Goal: Task Accomplishment & Management: Manage account settings

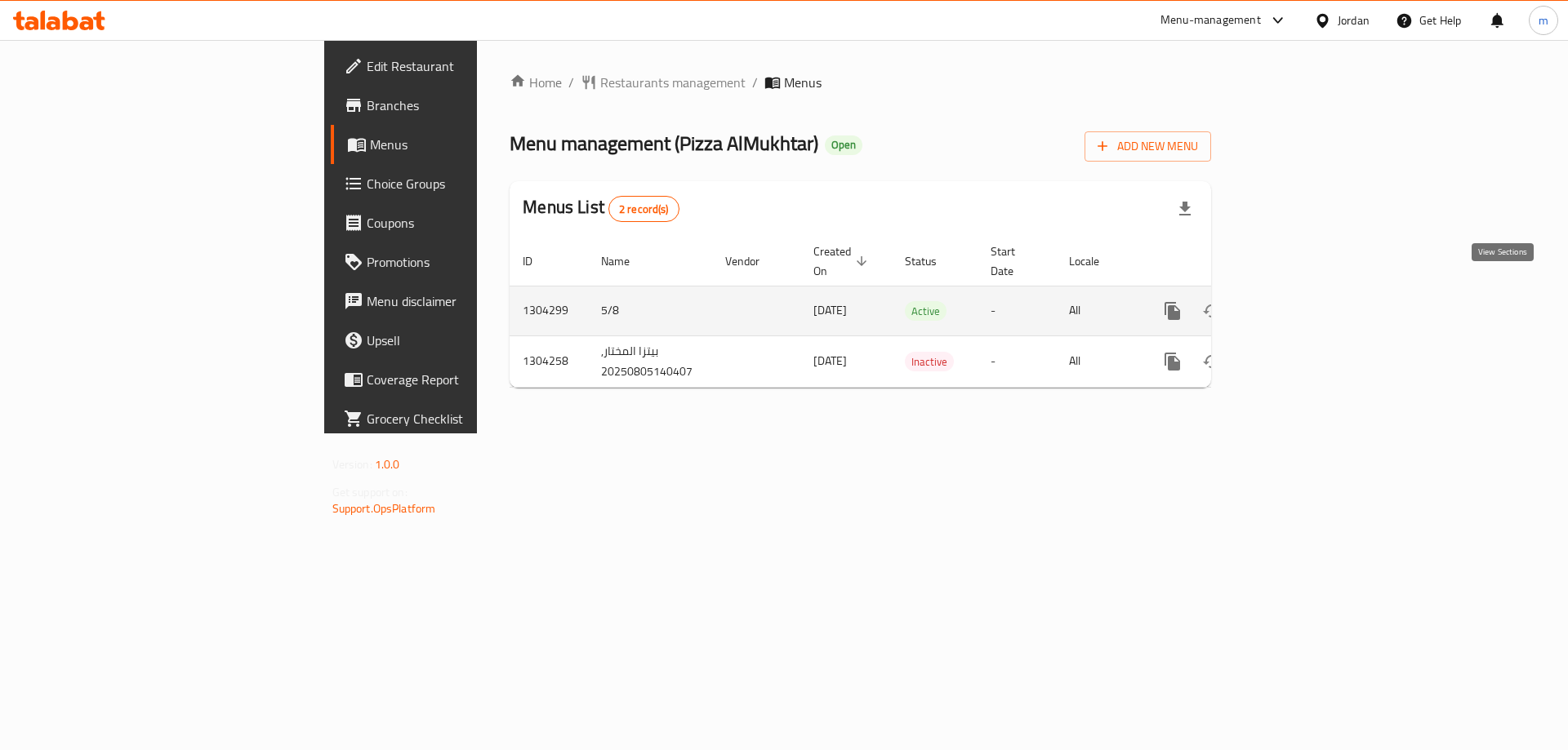
click at [1301, 301] on icon "enhanced table" at bounding box center [1290, 310] width 19 height 19
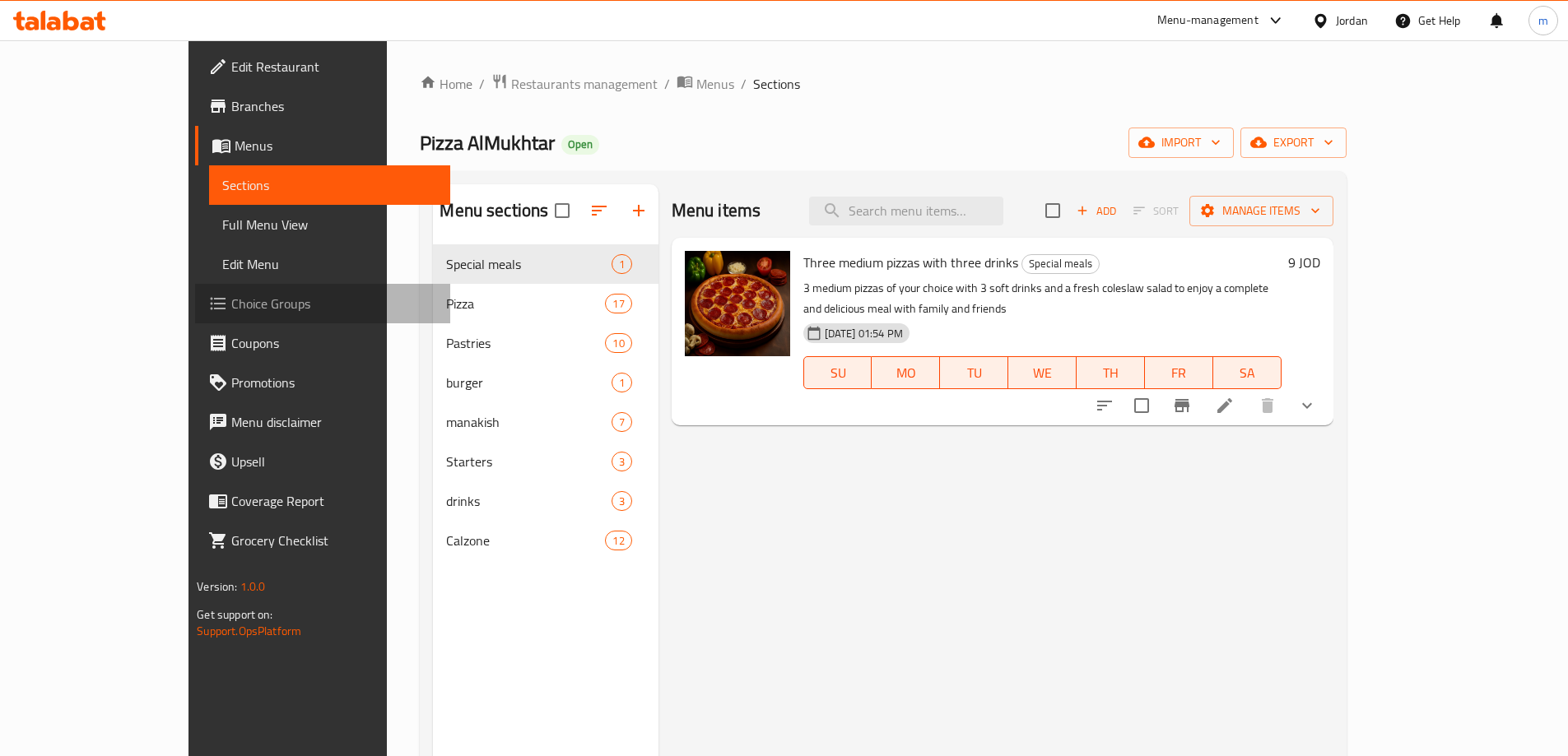
click at [231, 314] on span "Choice Groups" at bounding box center [334, 303] width 205 height 19
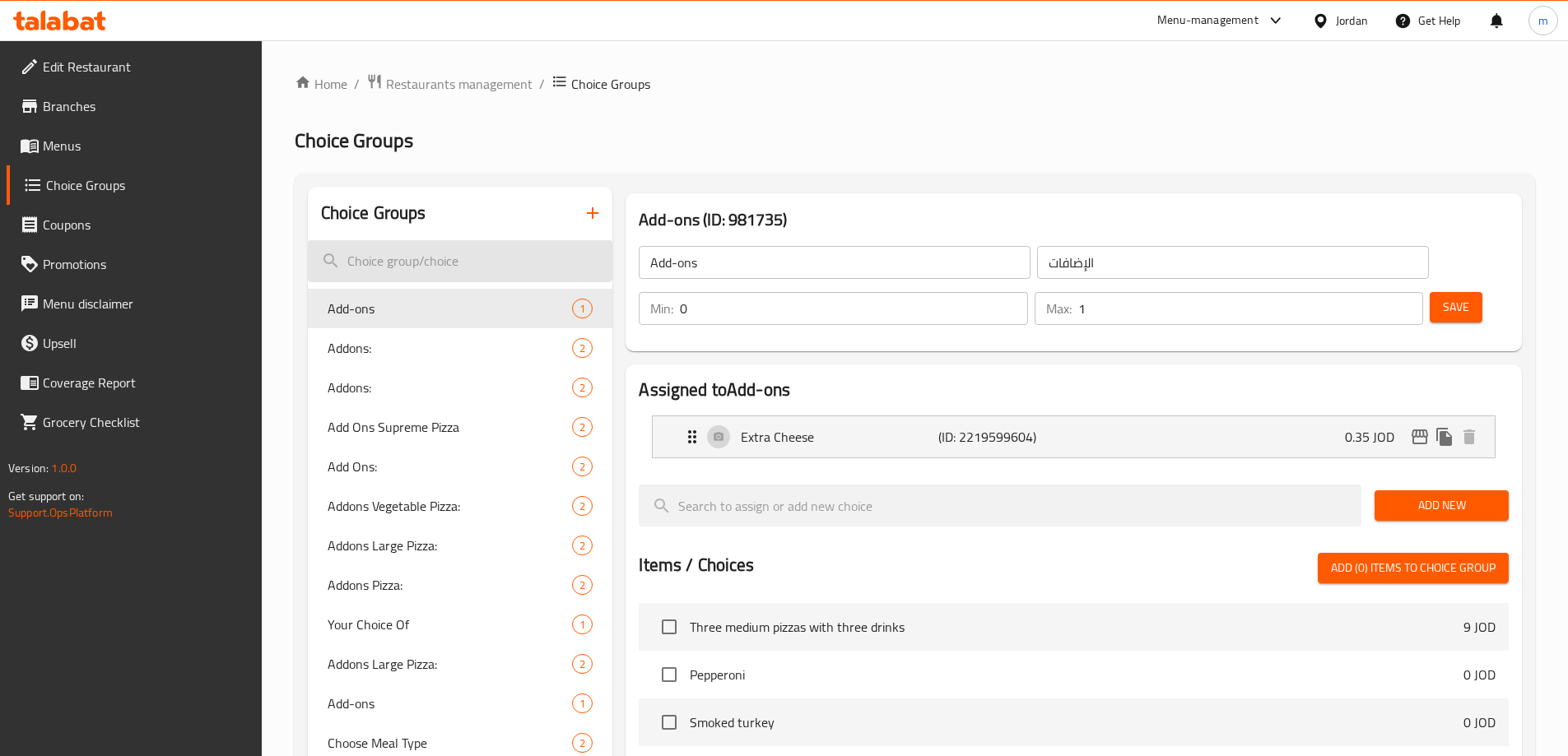
click at [460, 264] on input "search" at bounding box center [461, 261] width 305 height 42
paste input "First Pizza"
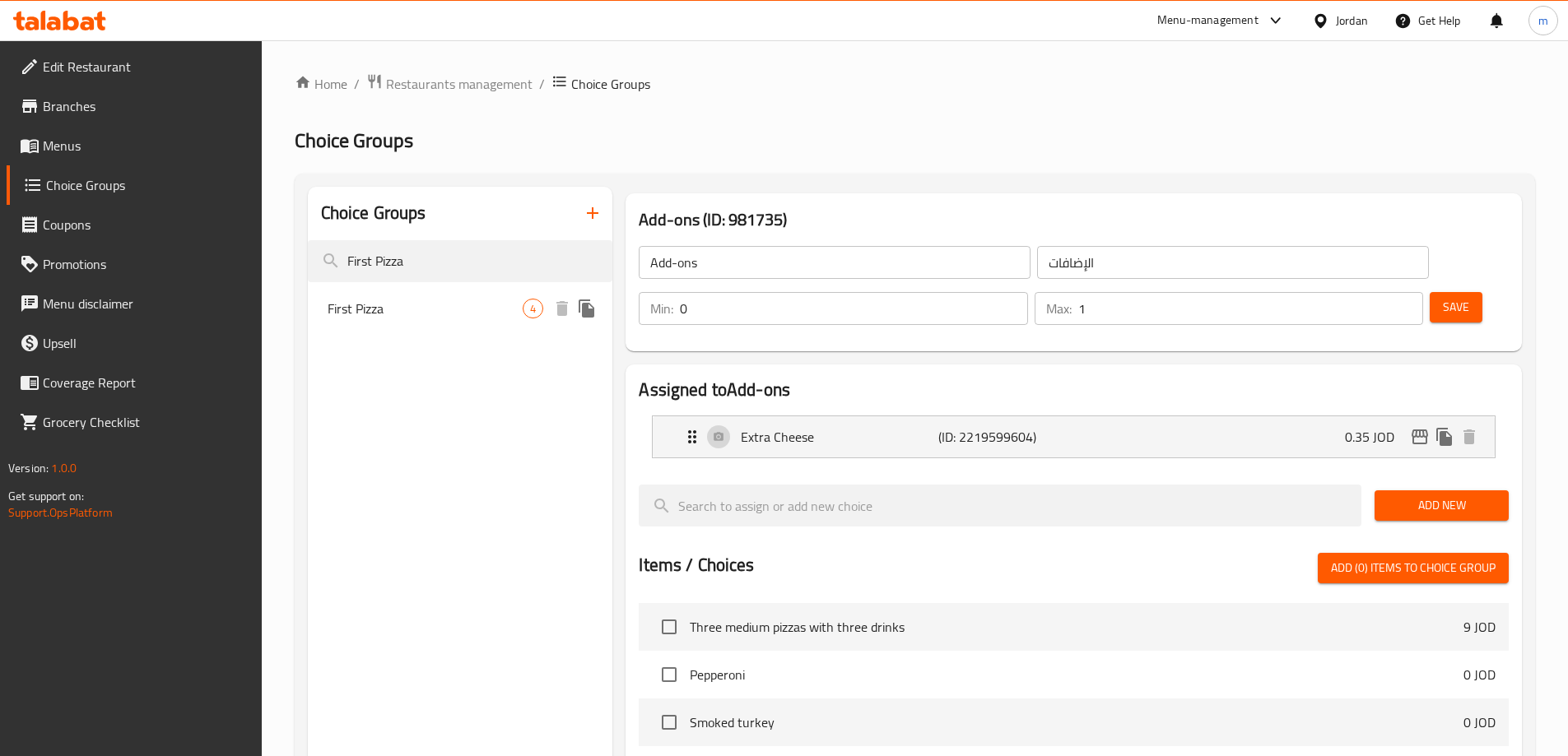
type input "First Pizza"
click at [459, 314] on span "First Pizza" at bounding box center [426, 308] width 196 height 19
type input "First Pizza"
type input "بيتزا الاول"
type input "1"
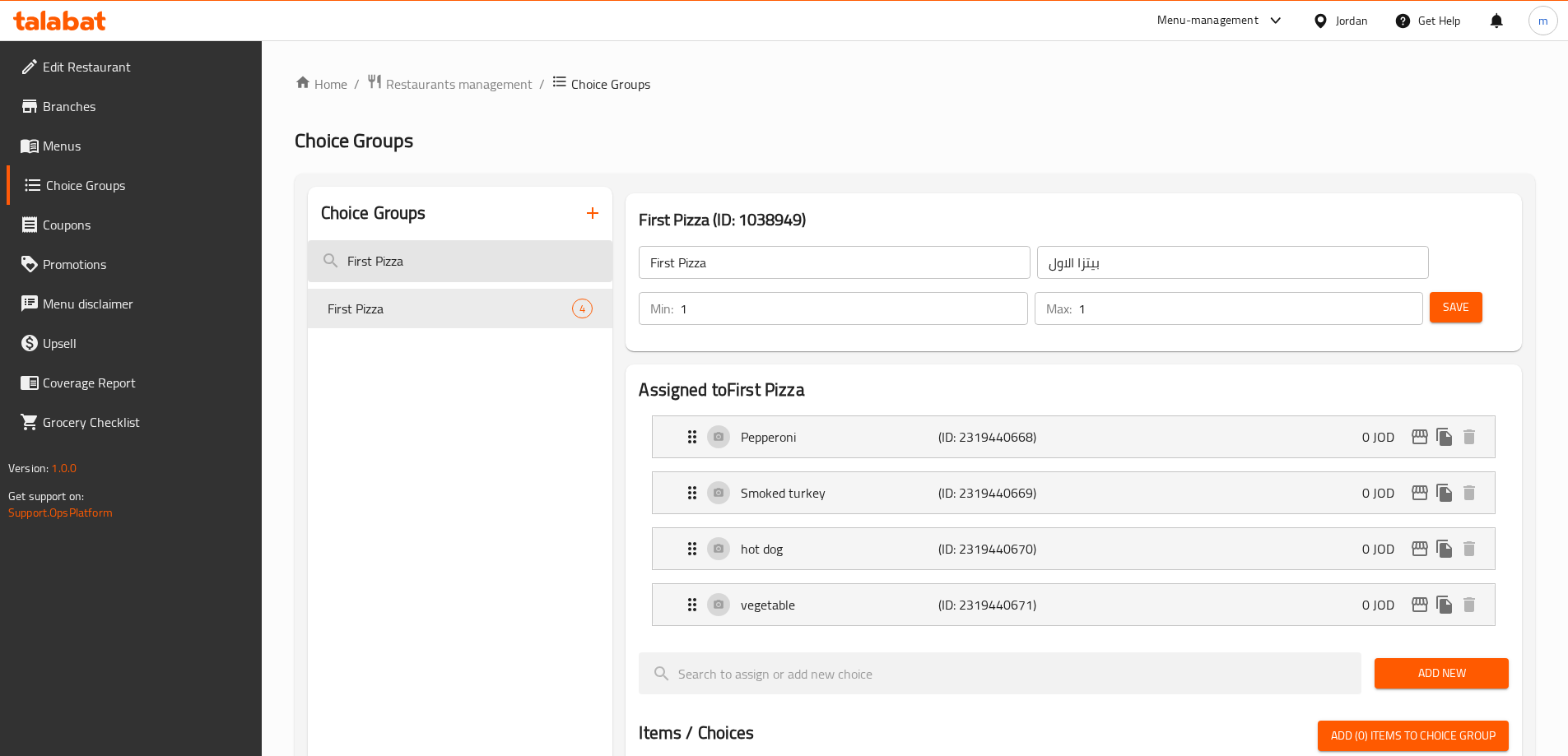
click at [455, 253] on input "First Pizza" at bounding box center [461, 261] width 305 height 42
click at [464, 267] on input "ر" at bounding box center [461, 261] width 305 height 42
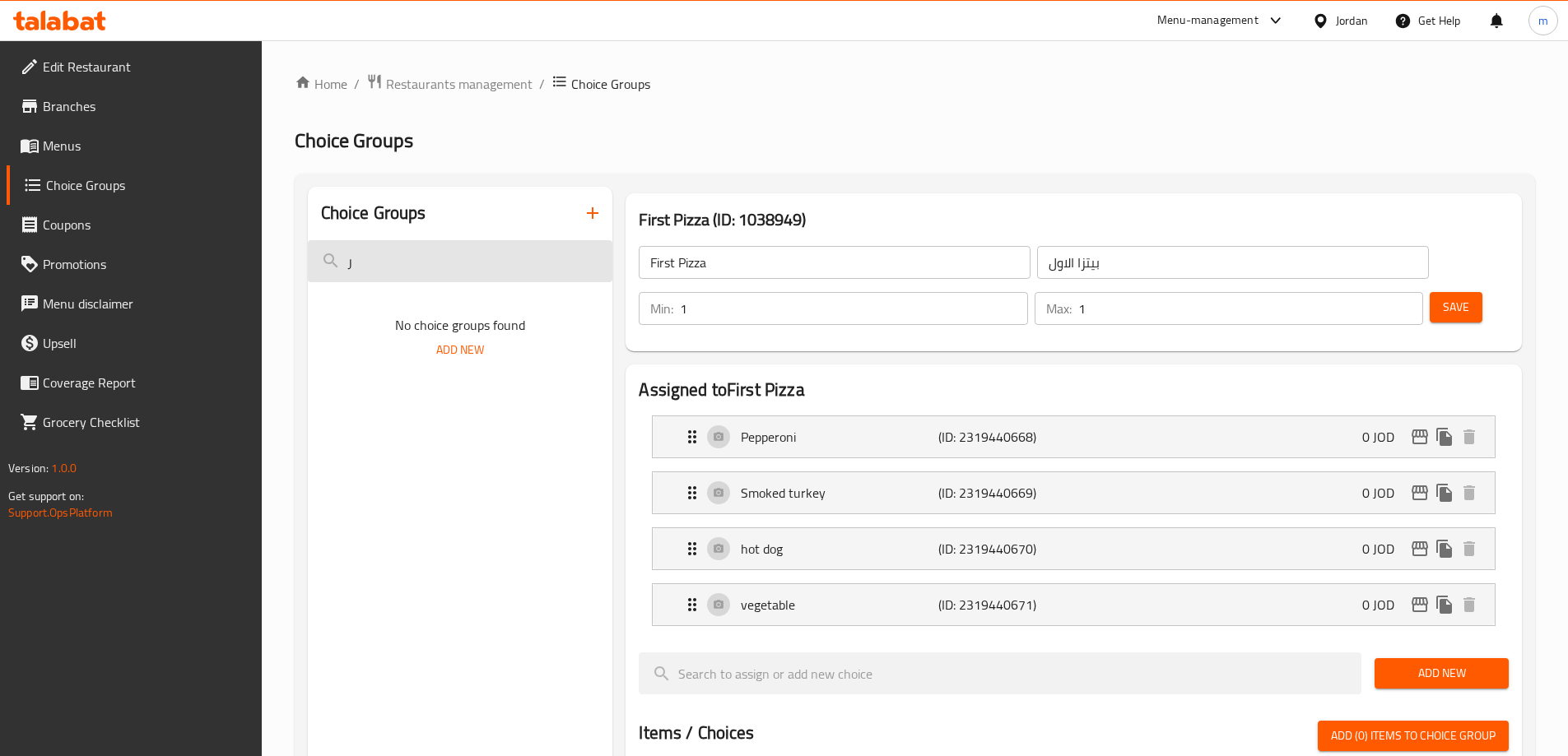
click at [464, 267] on input "ر" at bounding box center [461, 261] width 305 height 42
paste input "The second drink"
type input "The second drink"
click at [479, 307] on span "The second drink" at bounding box center [426, 308] width 196 height 19
type input "The second drink"
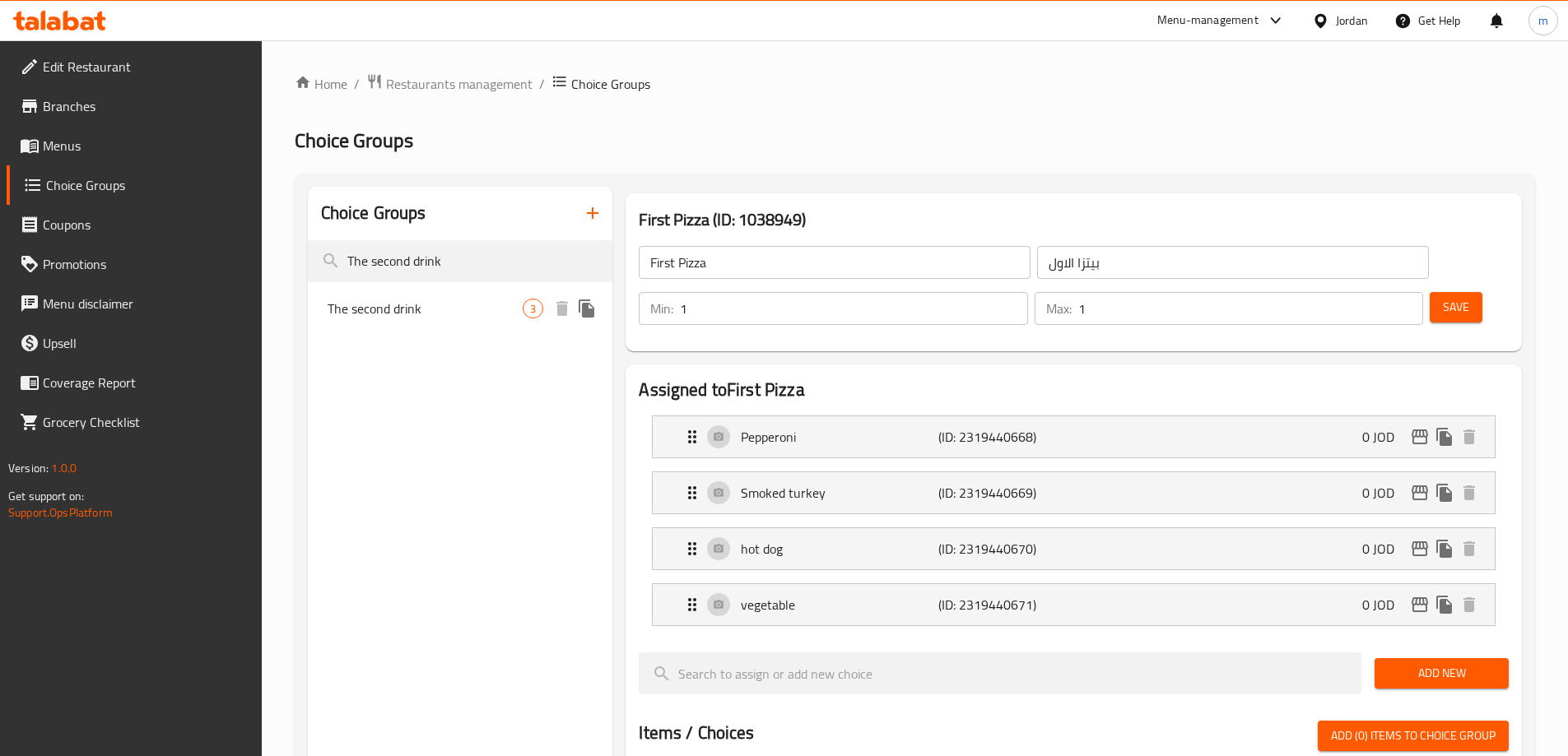
type input "المشروب الثاني"
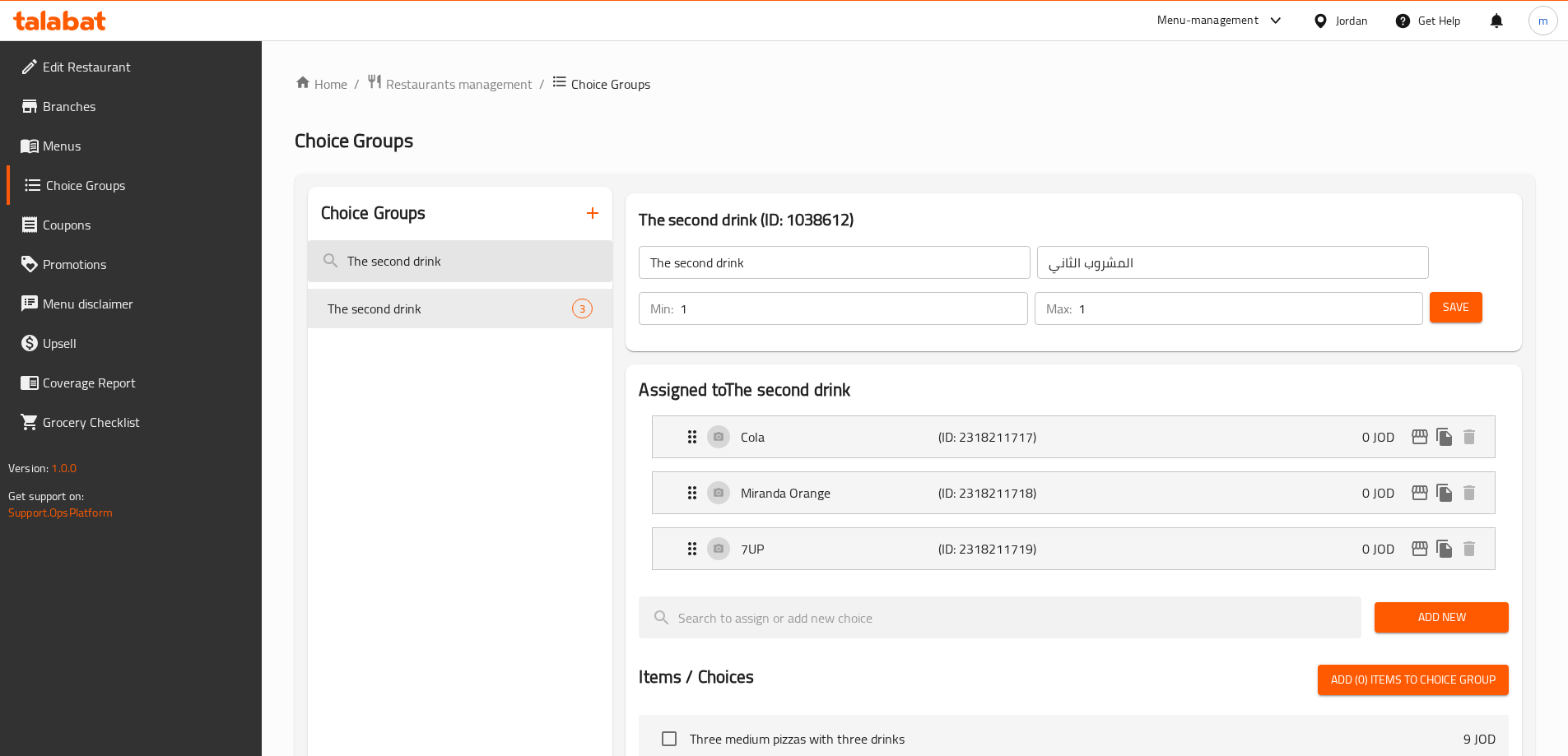
click at [442, 253] on input "The second drink" at bounding box center [461, 261] width 305 height 42
paste input "ird pizza"
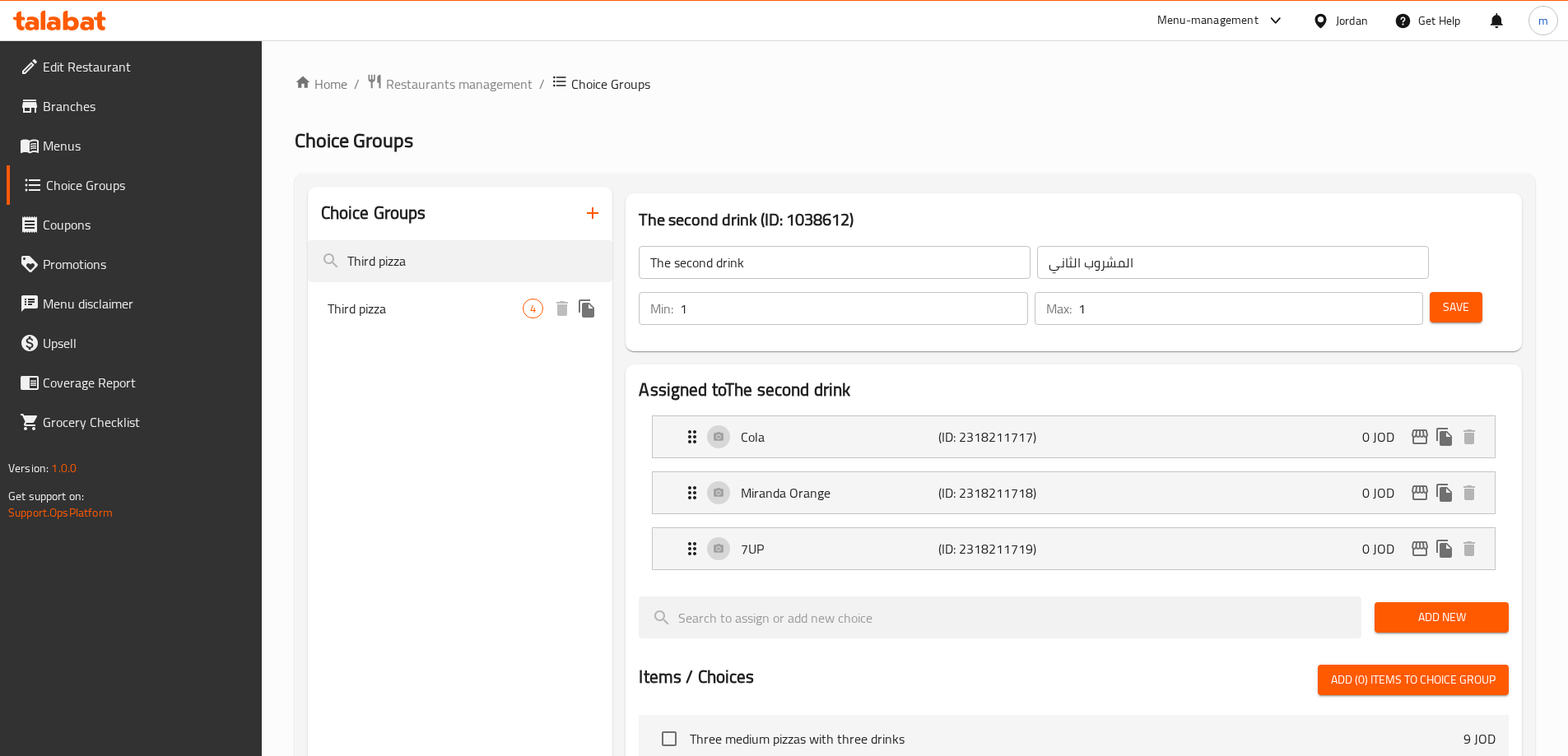
type input "Third pizza"
click at [447, 306] on span "Third pizza" at bounding box center [426, 308] width 196 height 19
type input "Third pizza"
type input "البيتزا الثالثة"
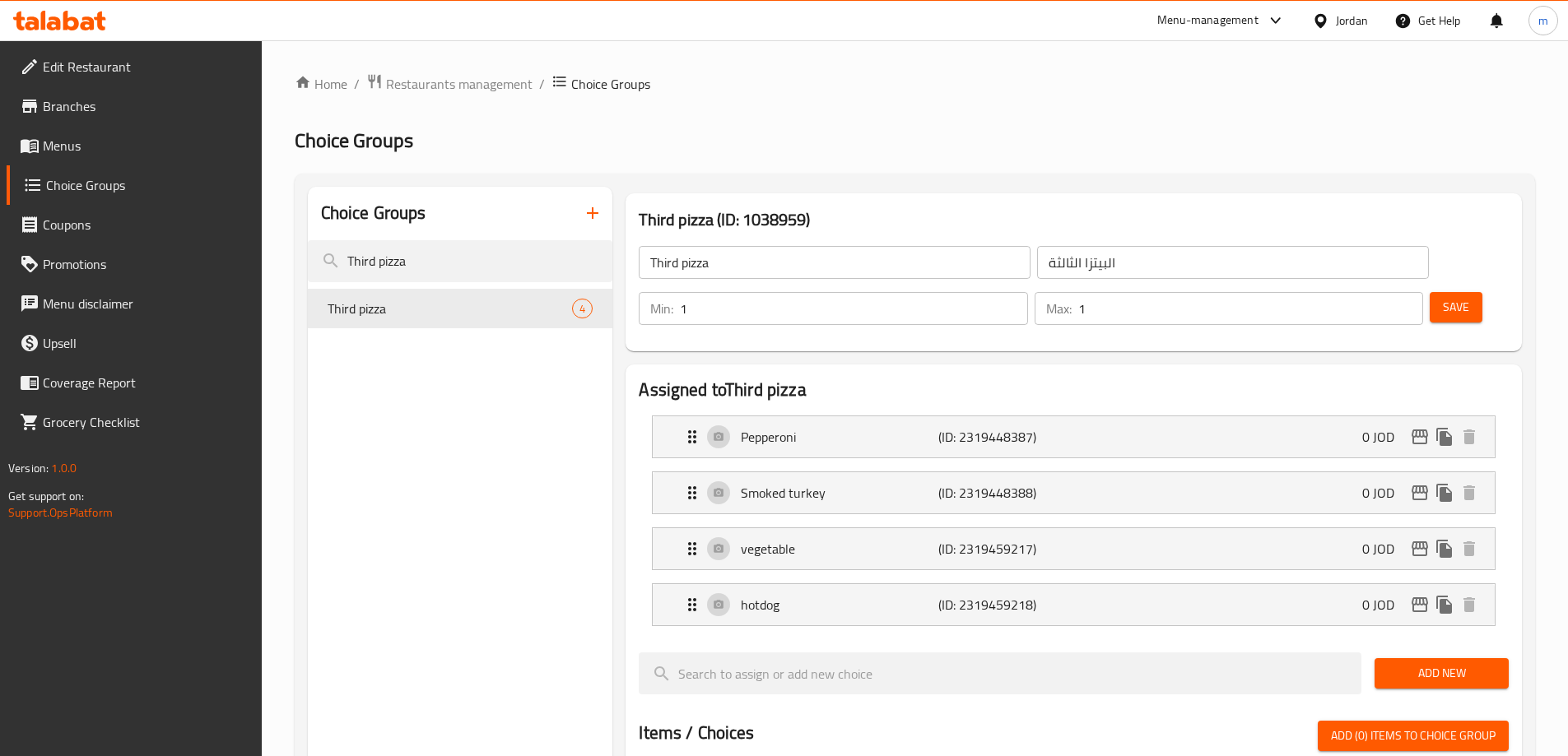
click at [57, 137] on span "Menus" at bounding box center [145, 145] width 205 height 19
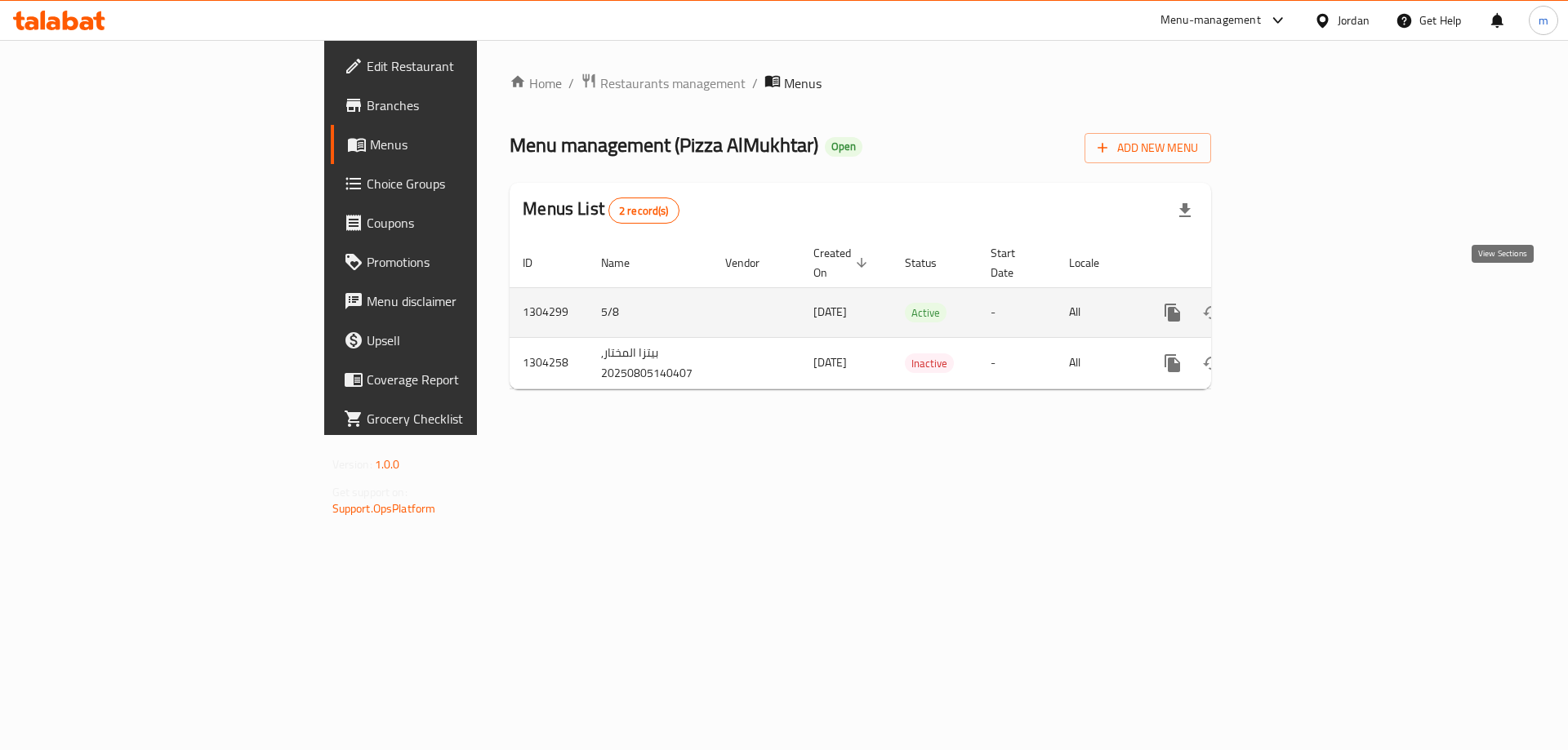
click at [1301, 303] on icon "enhanced table" at bounding box center [1290, 312] width 19 height 19
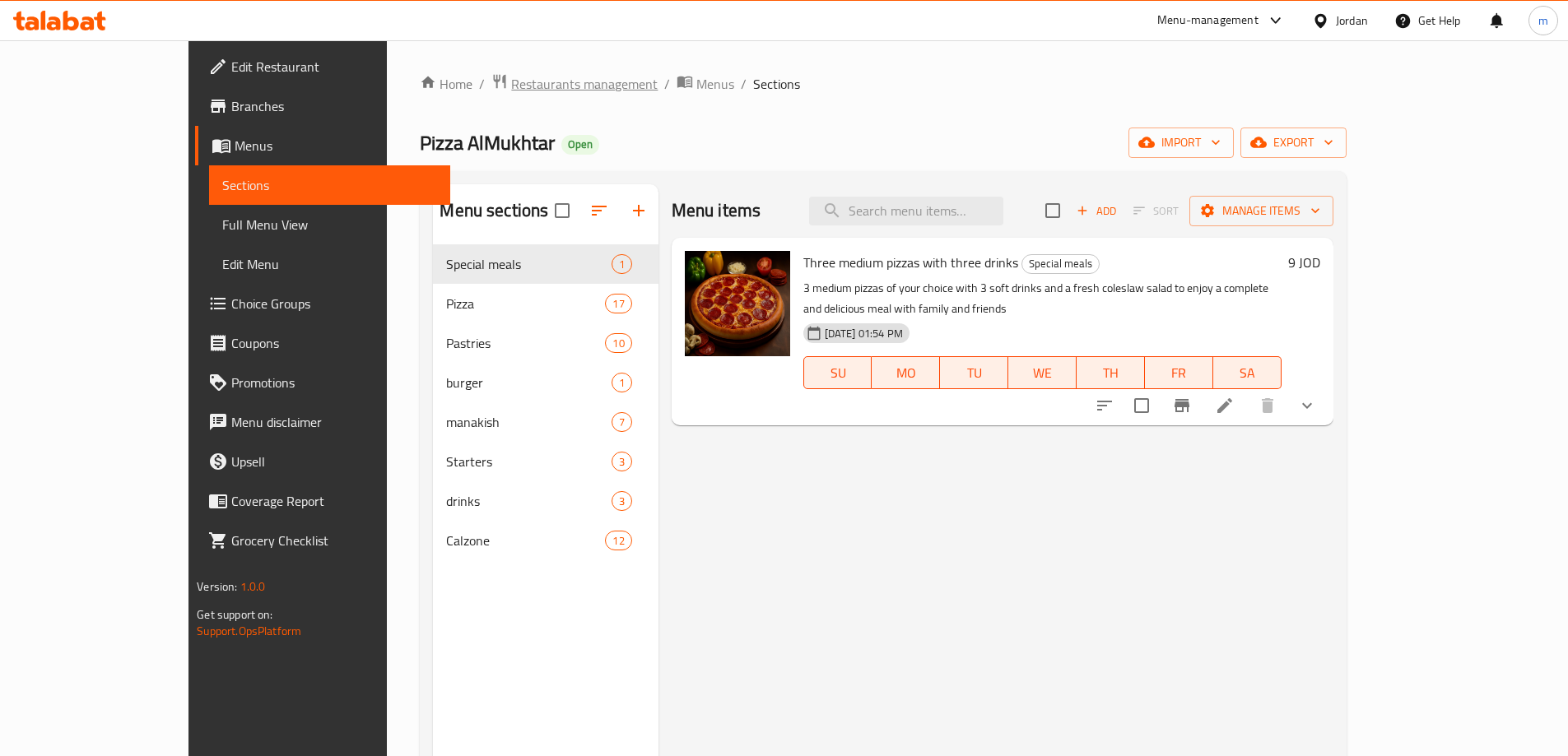
click at [511, 77] on span "Restaurants management" at bounding box center [584, 83] width 146 height 19
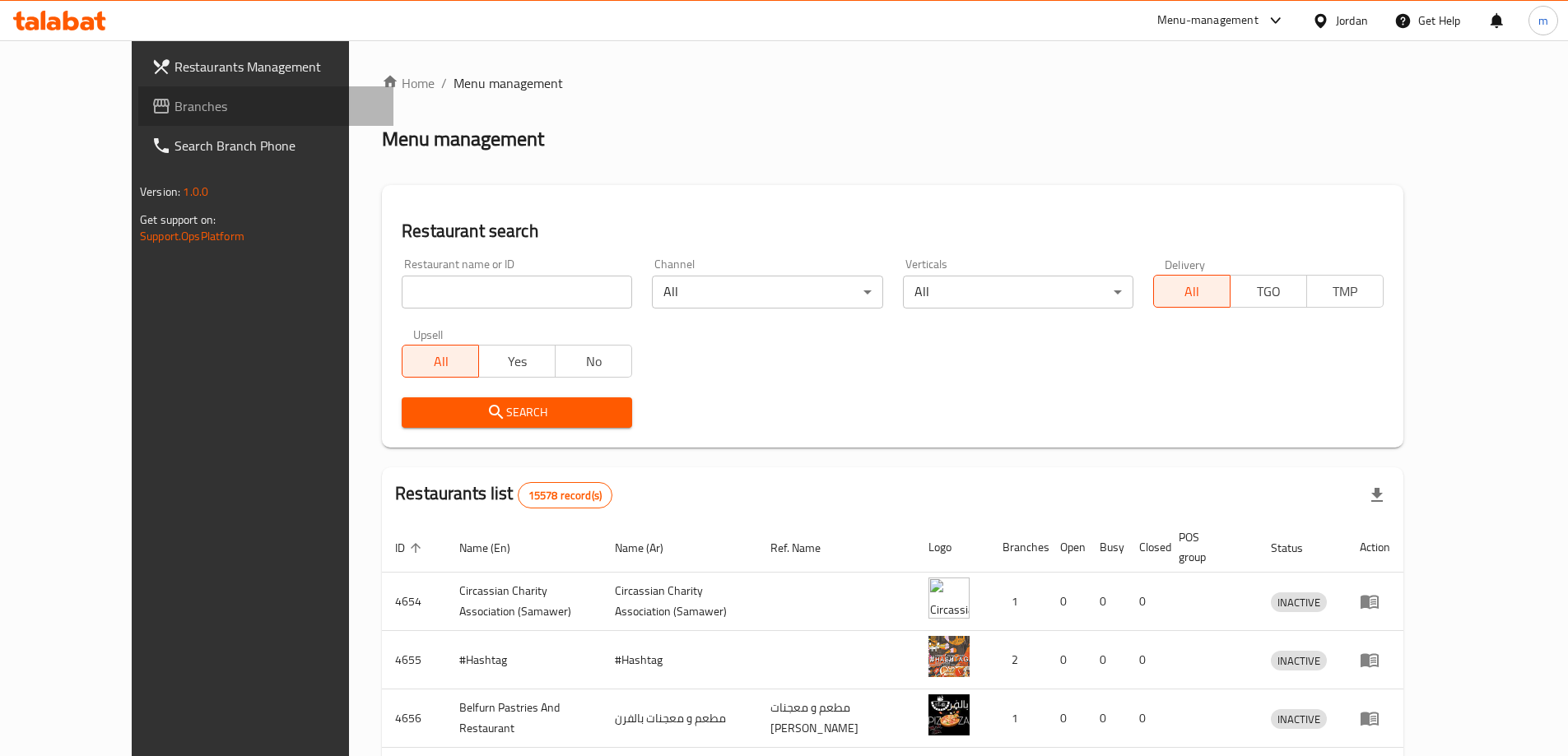
click at [152, 112] on span at bounding box center [163, 105] width 23 height 19
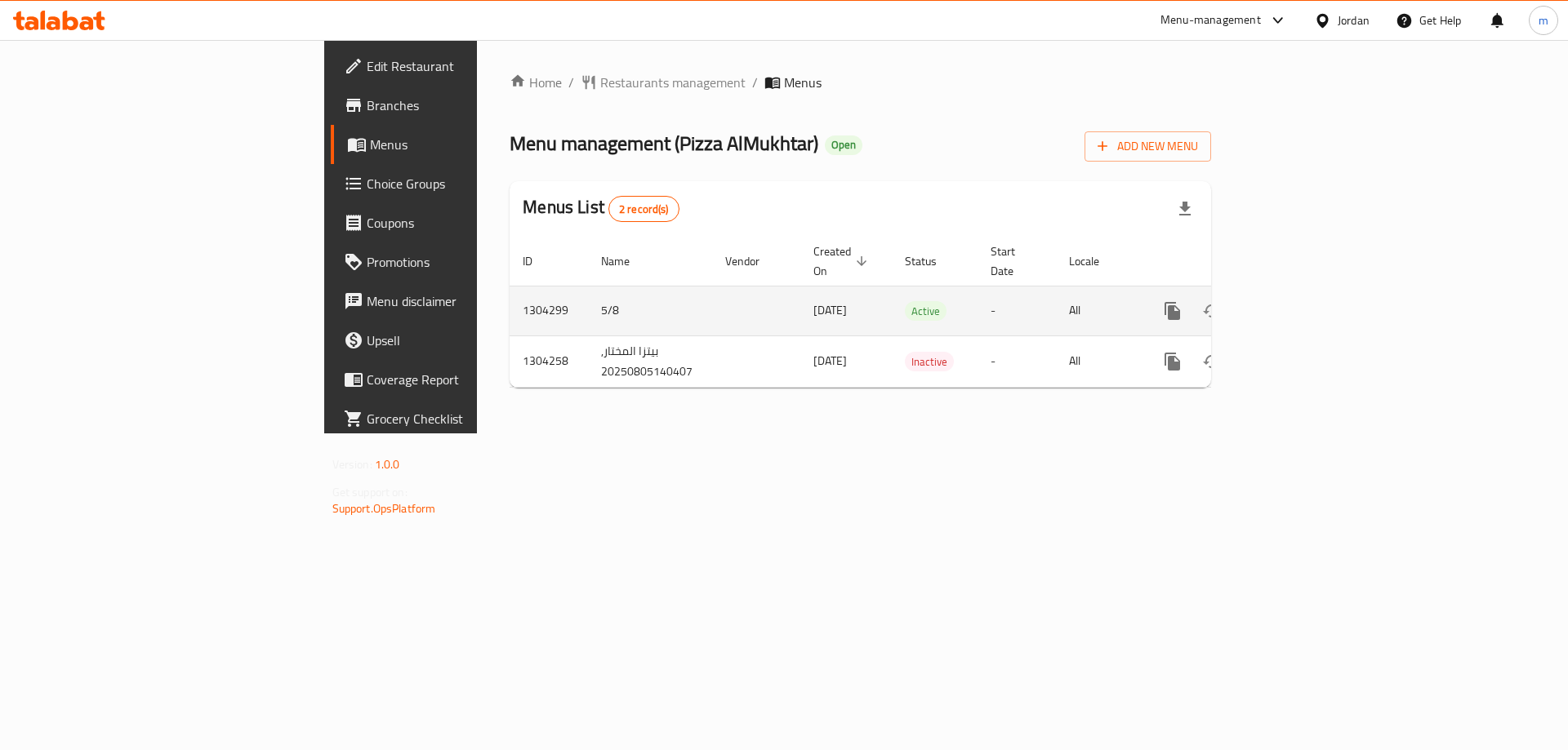
click at [1301, 301] on icon "enhanced table" at bounding box center [1290, 310] width 19 height 19
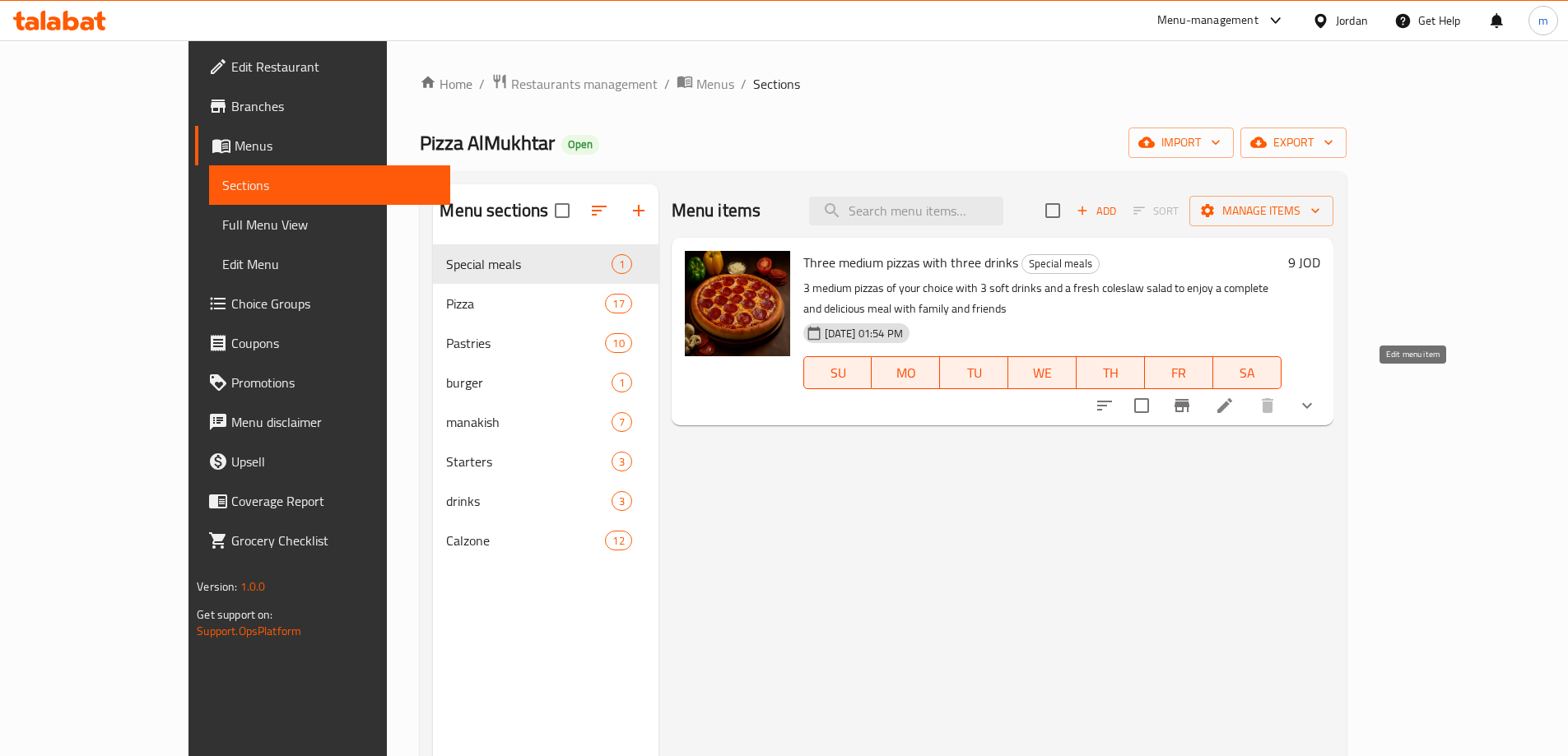
click at [1235, 396] on icon at bounding box center [1224, 405] width 19 height 19
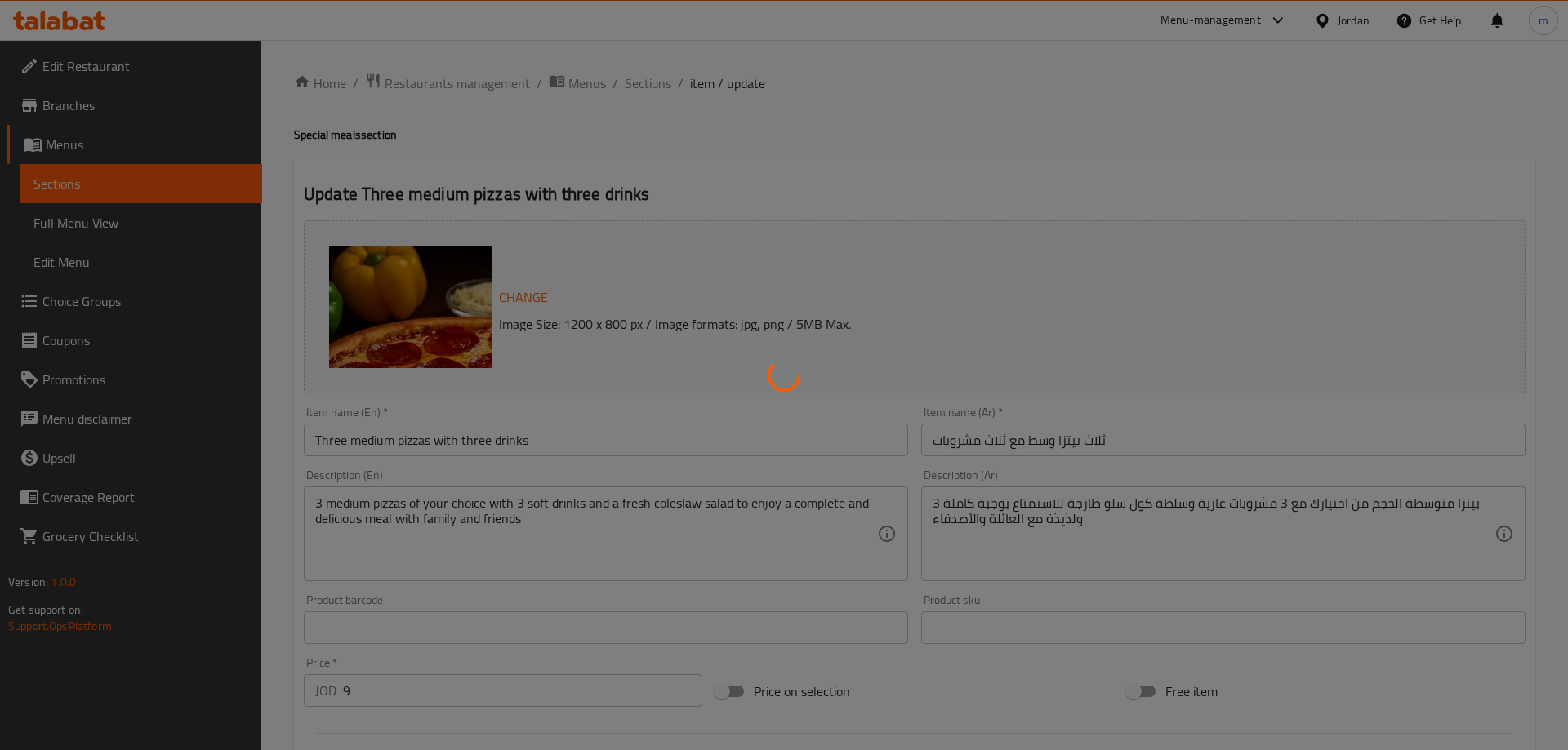
type input "بيتزا الثانية"
type input "1"
type input "المشروب الثاني"
type input "1"
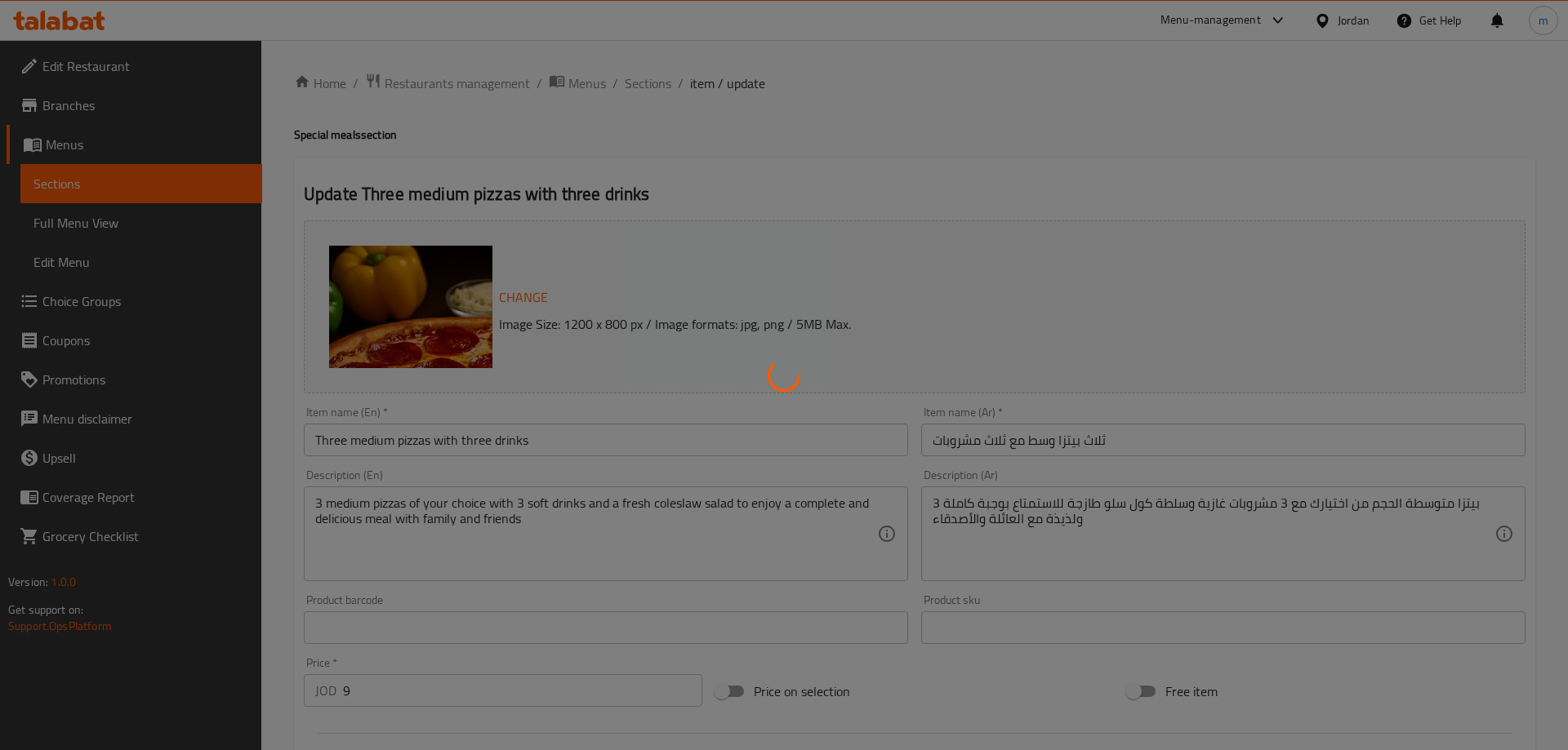
type input "1"
type input "بيتزا الاول"
type input "1"
type input "مشروب الاول"
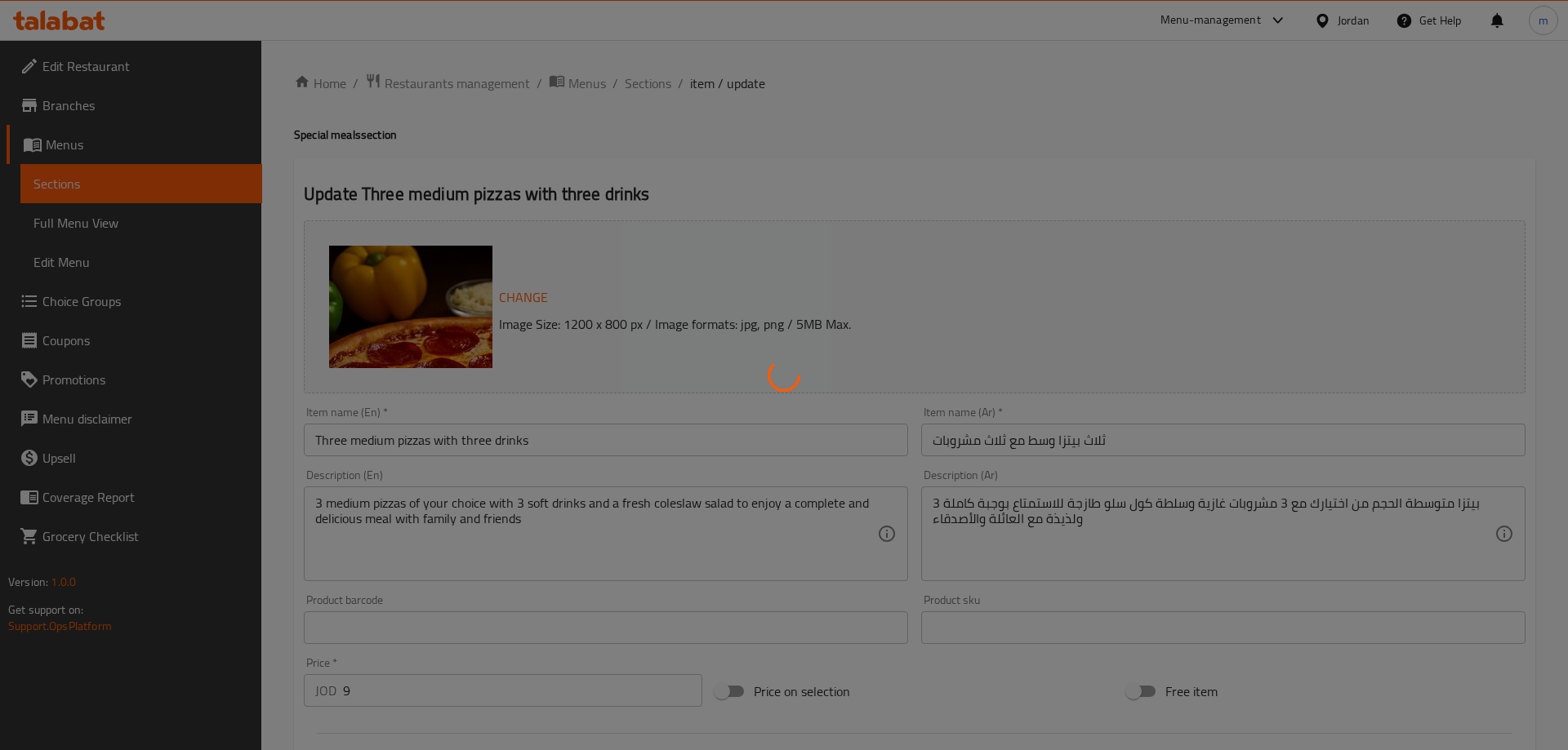
type input "1"
type input "المشروب الثالث"
type input "1"
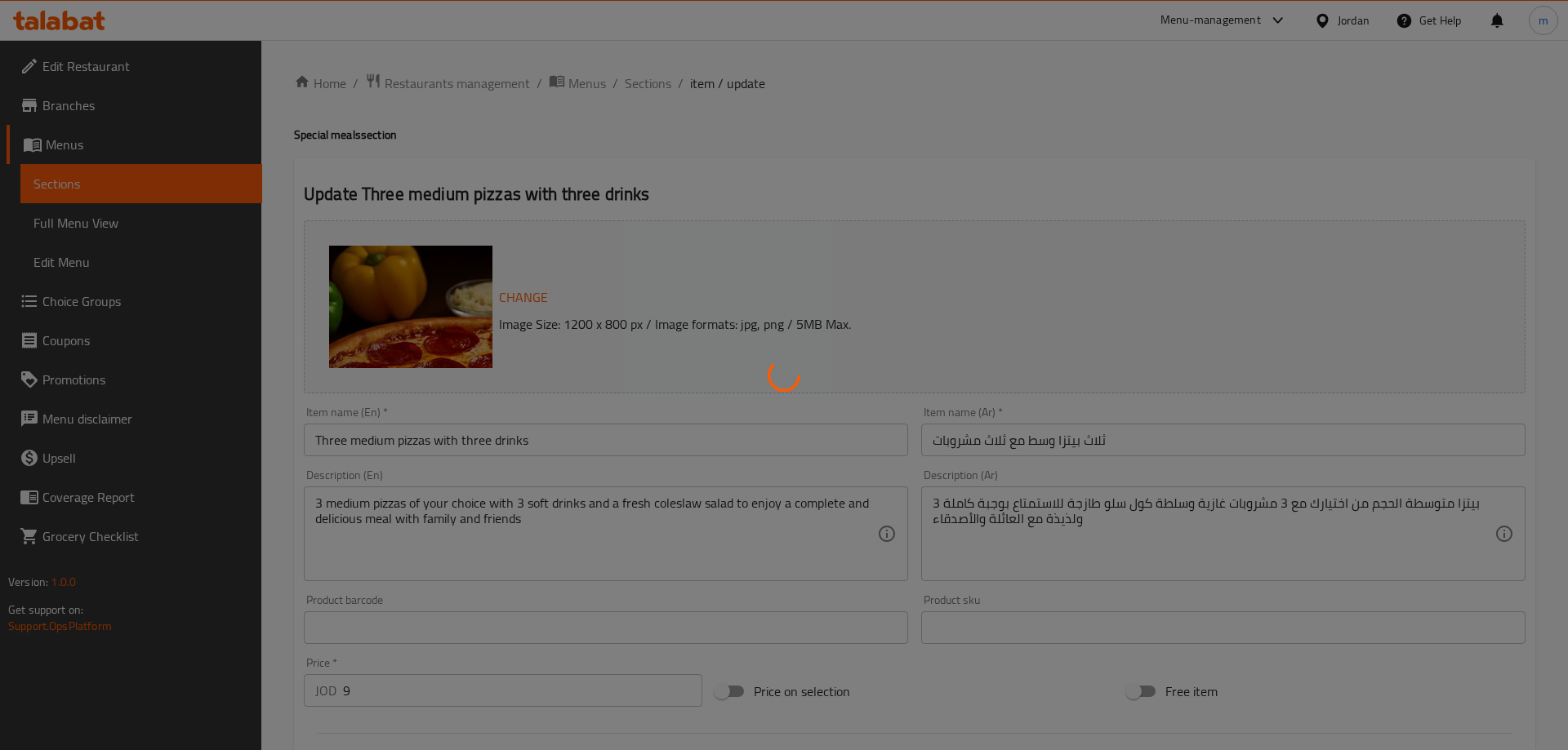
type input "البيتزا الثالثة"
type input "1"
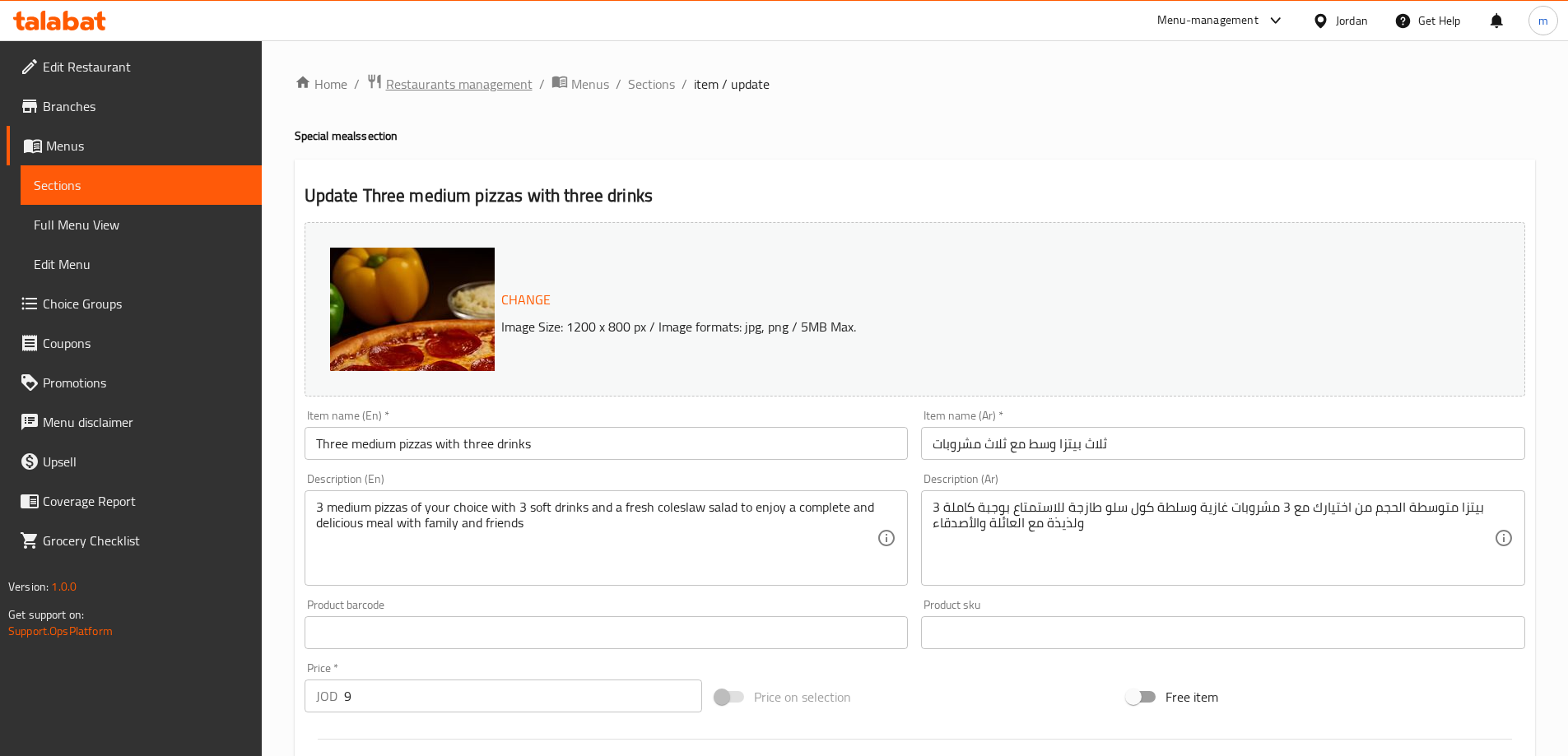
click at [440, 85] on span "Restaurants management" at bounding box center [459, 83] width 146 height 19
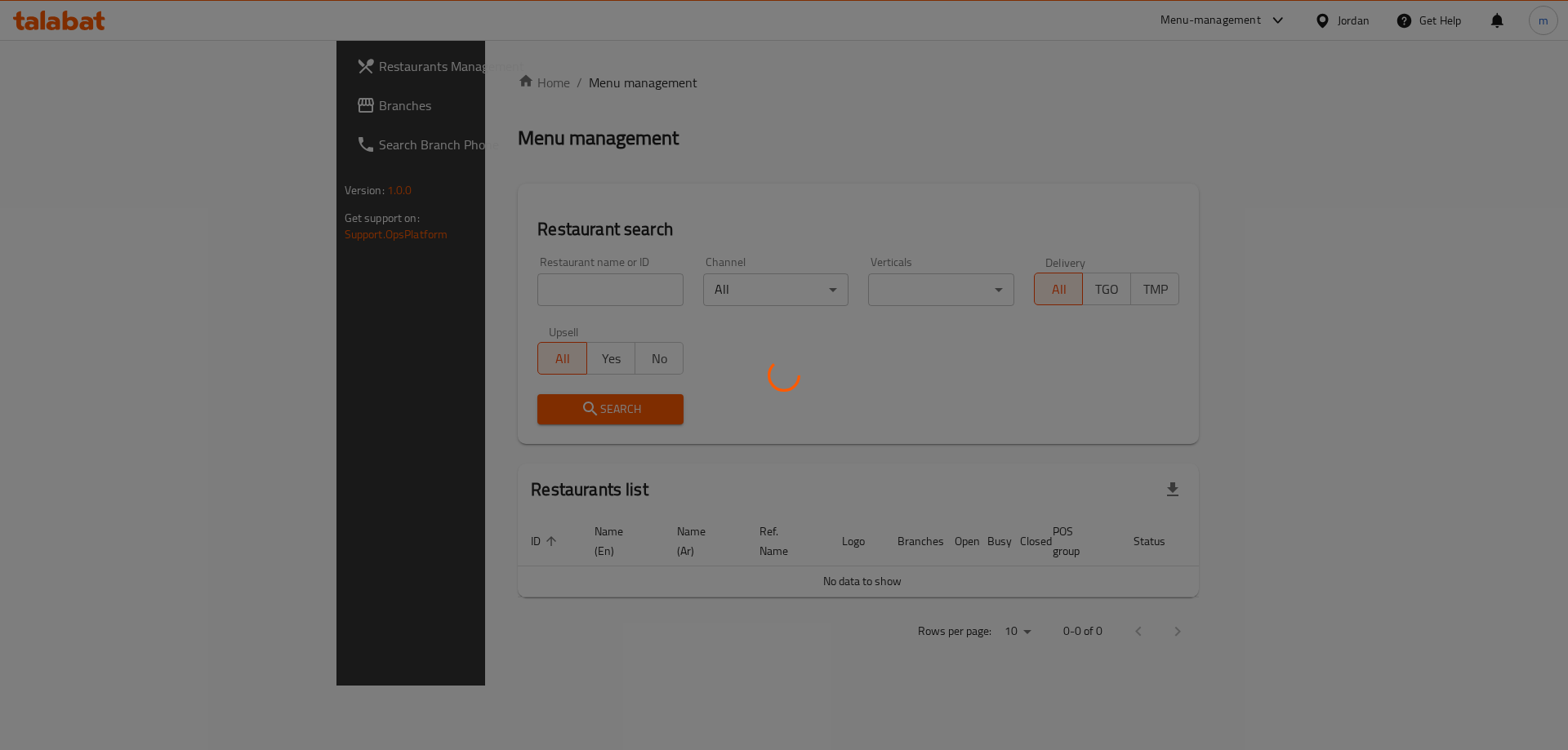
click at [165, 104] on div at bounding box center [784, 375] width 1568 height 750
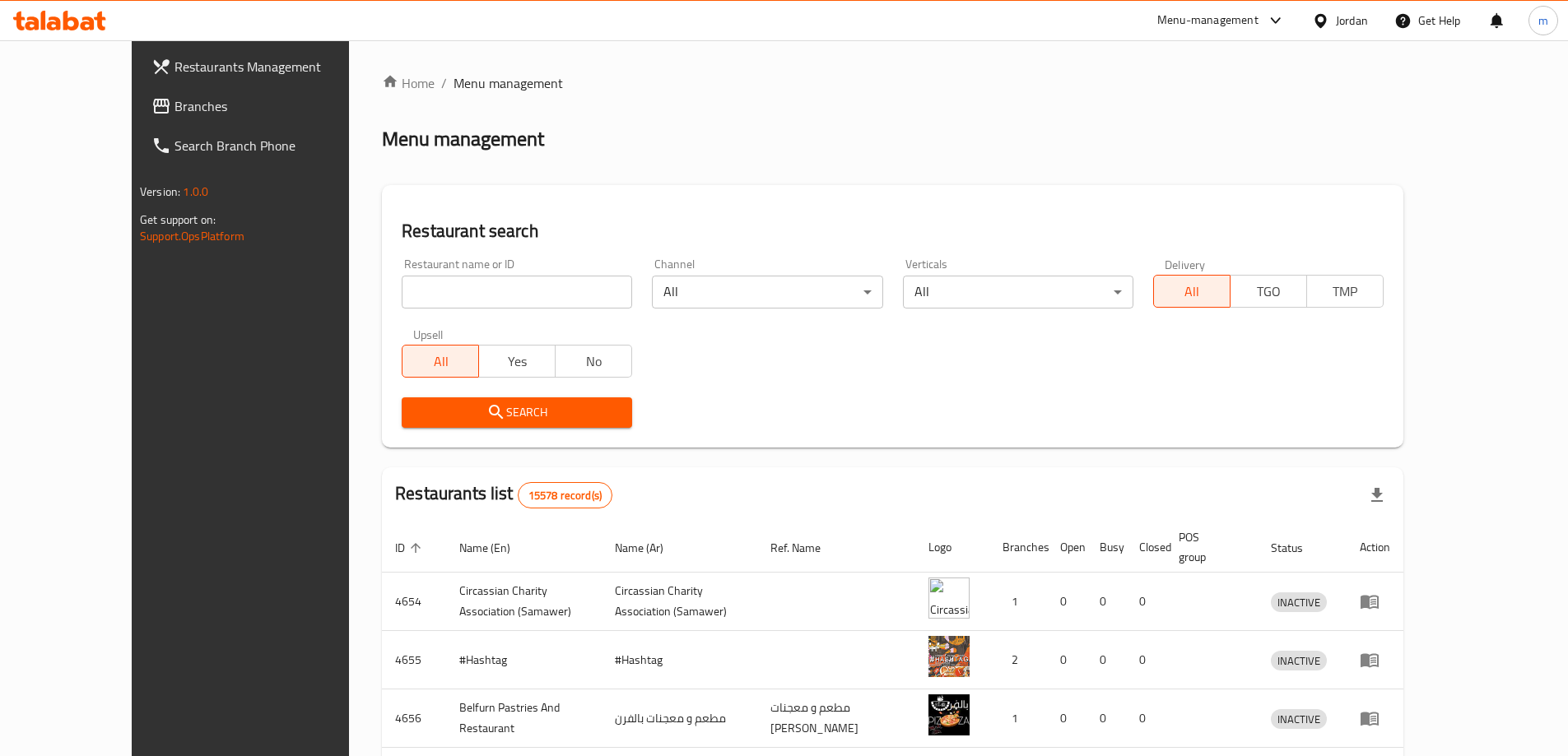
click at [174, 105] on span "Branches" at bounding box center [277, 105] width 205 height 19
